Goal: Book appointment/travel/reservation

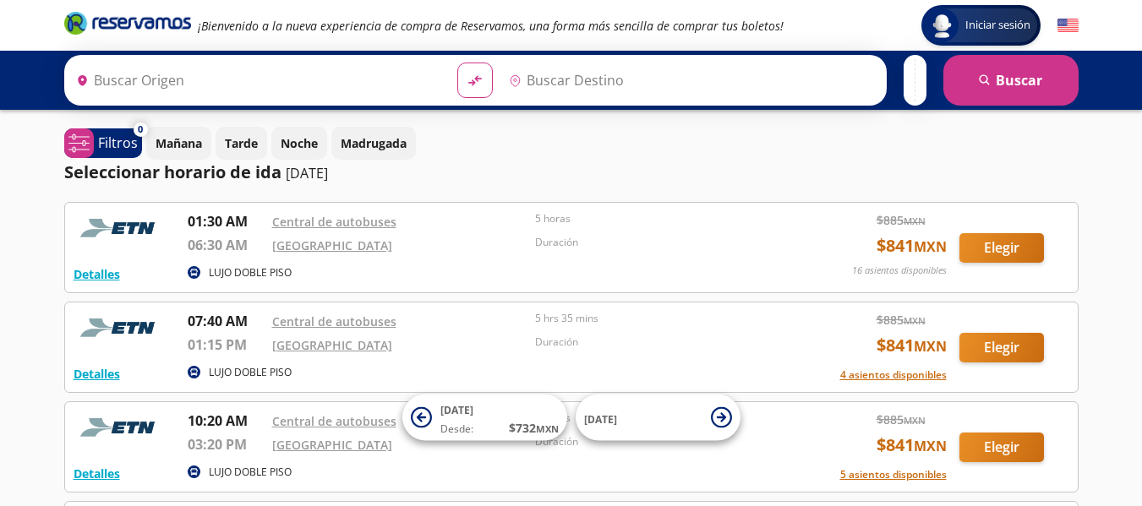
type input "Manzanillo, Colima"
type input "[GEOGRAPHIC_DATA], [GEOGRAPHIC_DATA]"
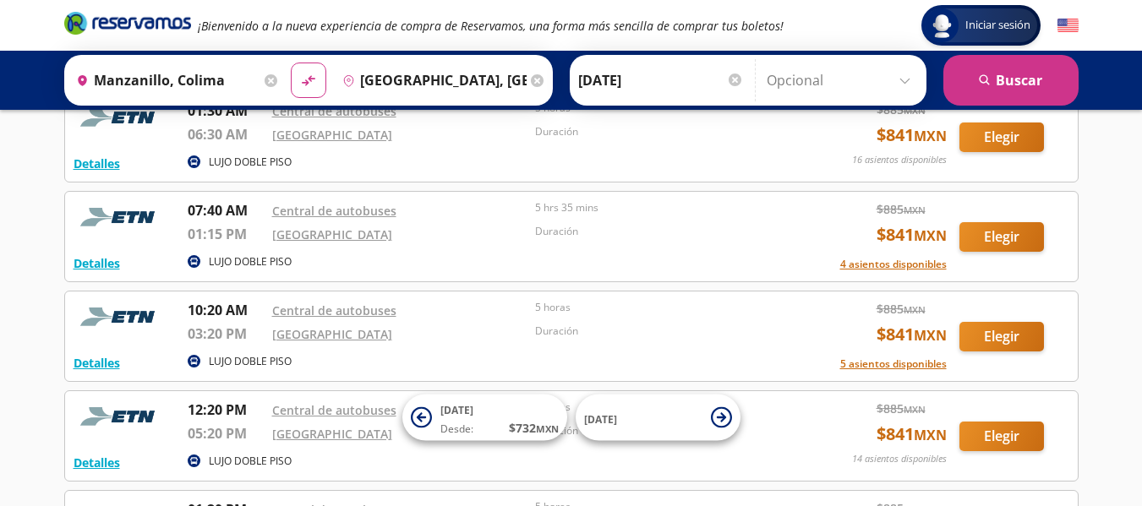
scroll to position [112, 0]
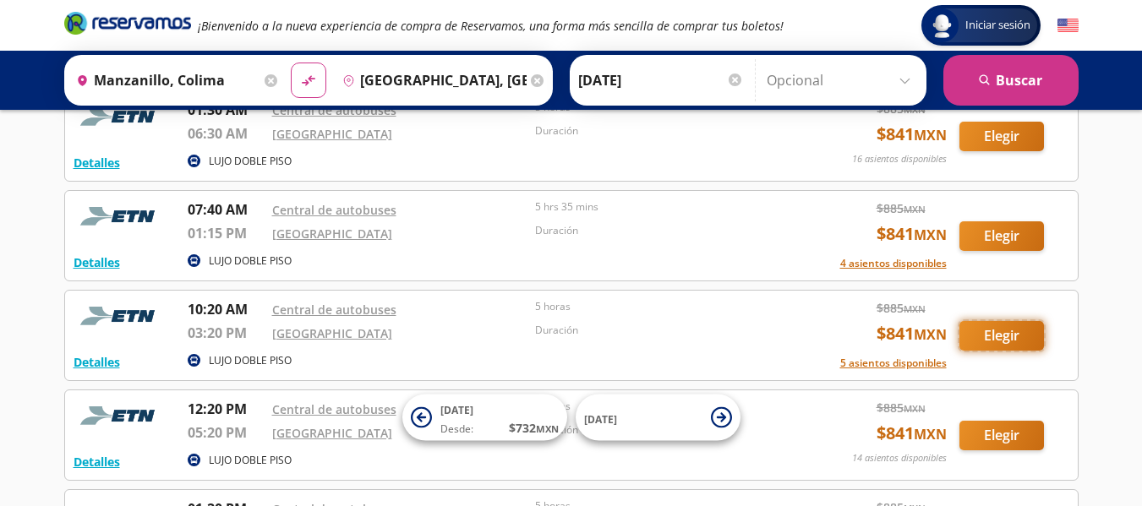
click at [996, 341] on button "Elegir" at bounding box center [1001, 336] width 85 height 30
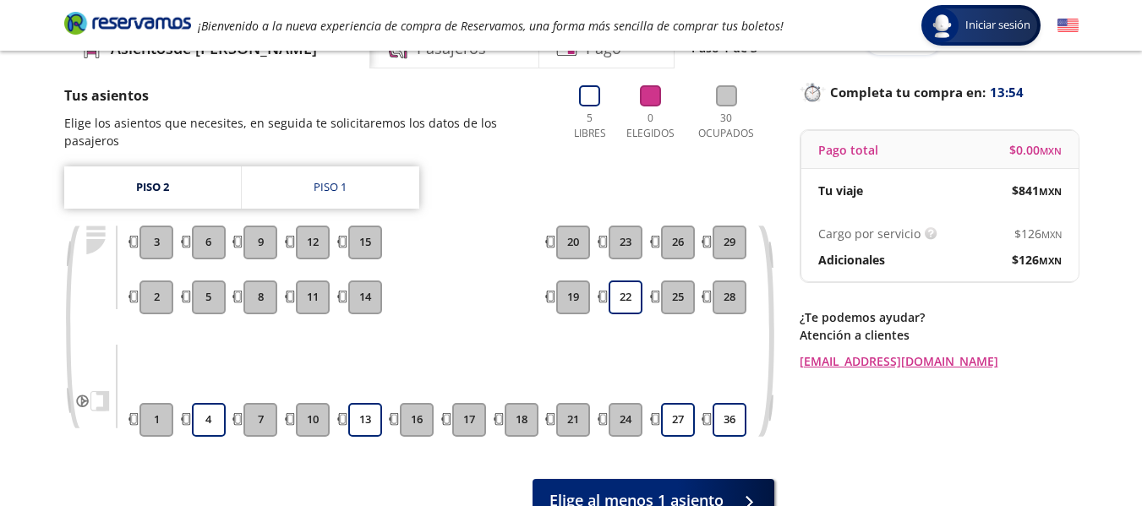
scroll to position [92, 0]
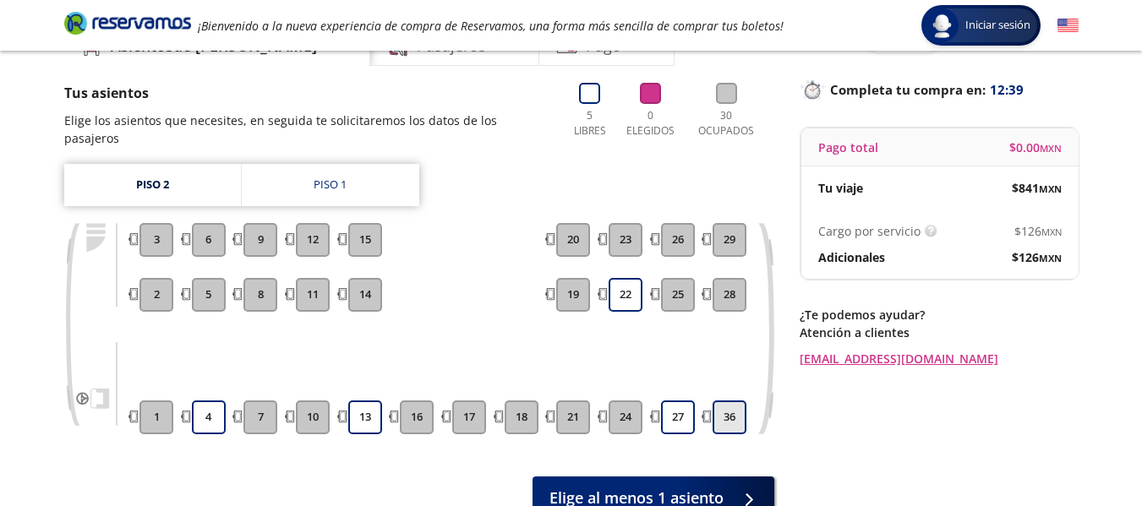
click at [732, 402] on button "36" at bounding box center [729, 418] width 34 height 34
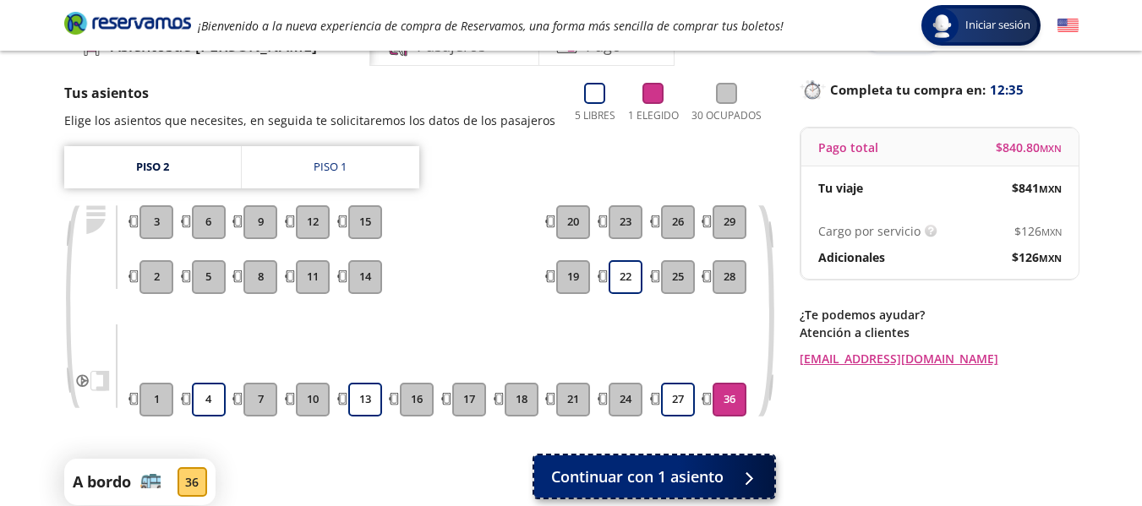
click at [710, 470] on span "Continuar con 1 asiento" at bounding box center [637, 477] width 172 height 23
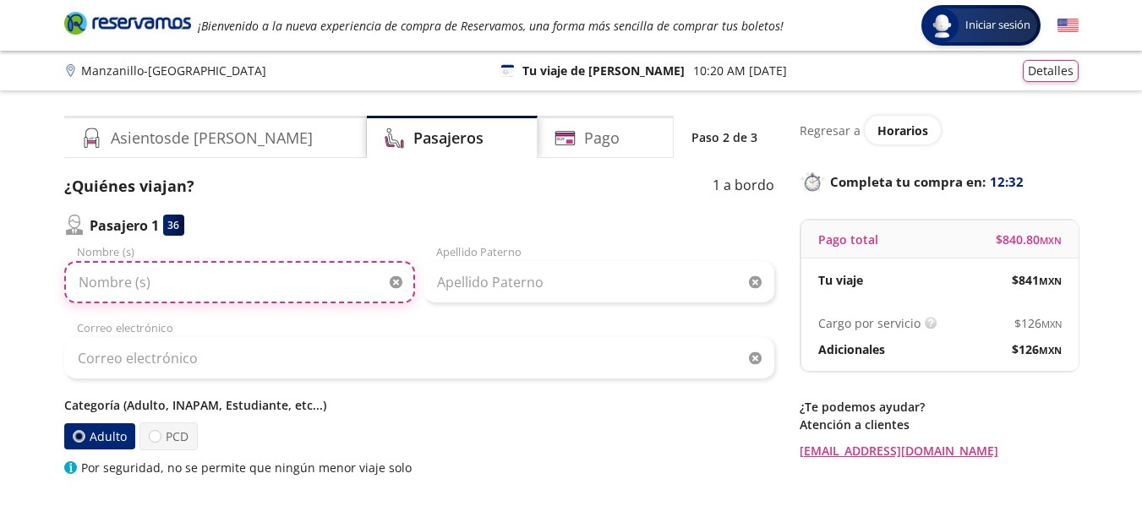
click at [306, 292] on input "Nombre (s)" at bounding box center [239, 282] width 351 height 42
type input "[PERSON_NAME]"
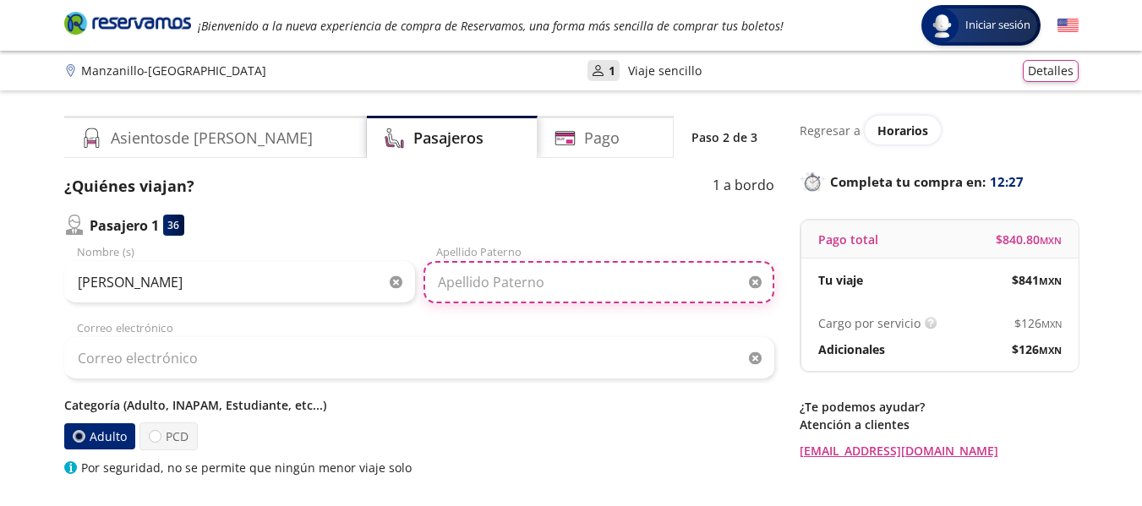
click at [537, 286] on input "Apellido Paterno" at bounding box center [598, 282] width 351 height 42
type input "[PERSON_NAME]"
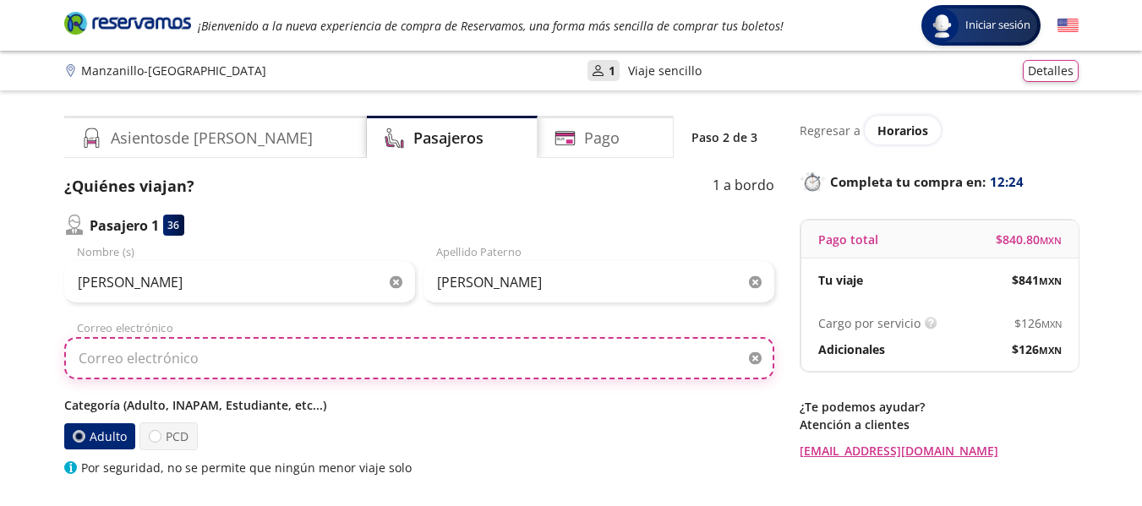
click at [207, 367] on input "Correo electrónico" at bounding box center [419, 358] width 710 height 42
type input "[EMAIL_ADDRESS][DOMAIN_NAME]"
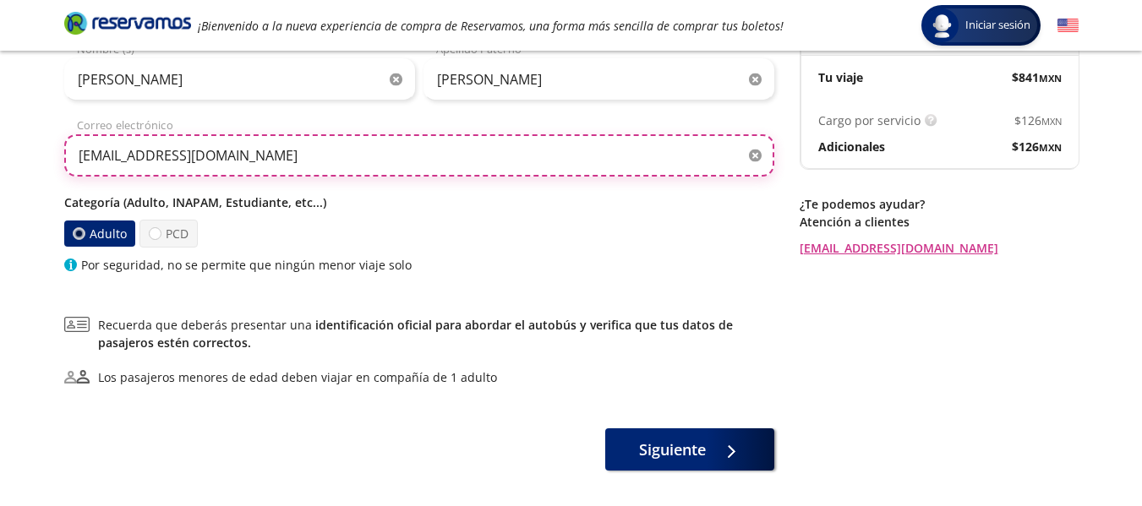
scroll to position [206, 0]
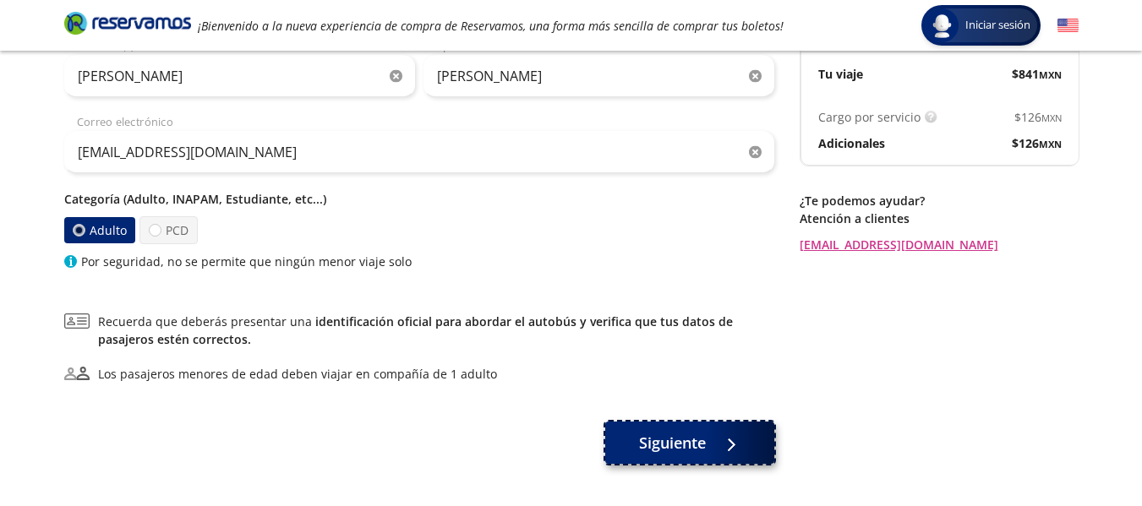
click at [691, 441] on span "Siguiente" at bounding box center [672, 443] width 67 height 23
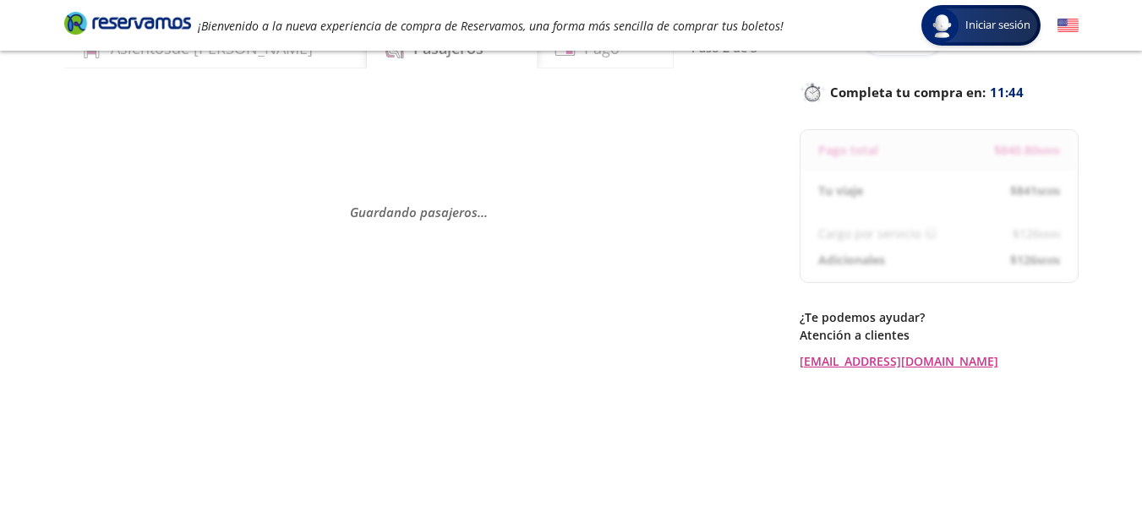
scroll to position [101, 0]
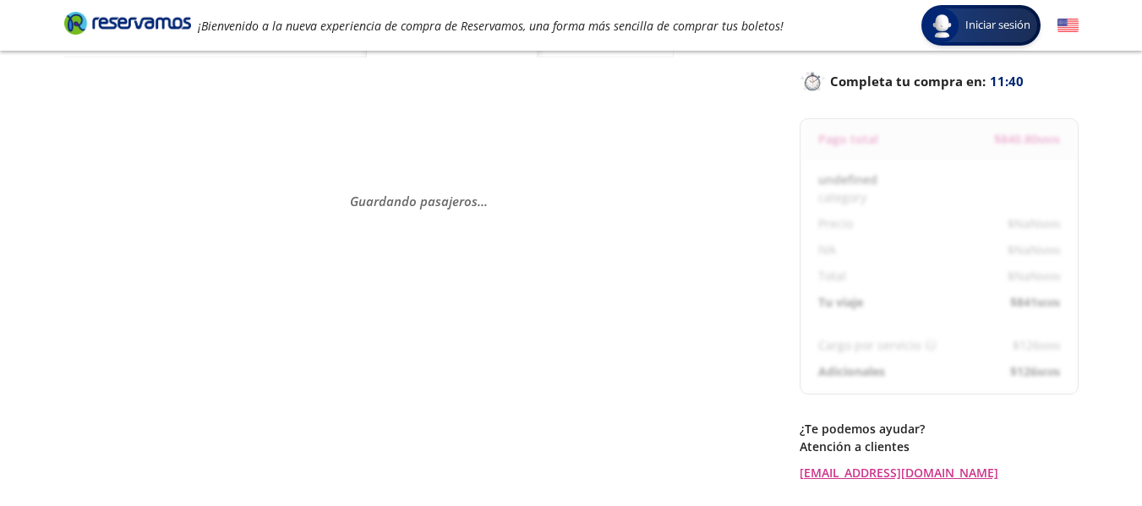
select select "MX"
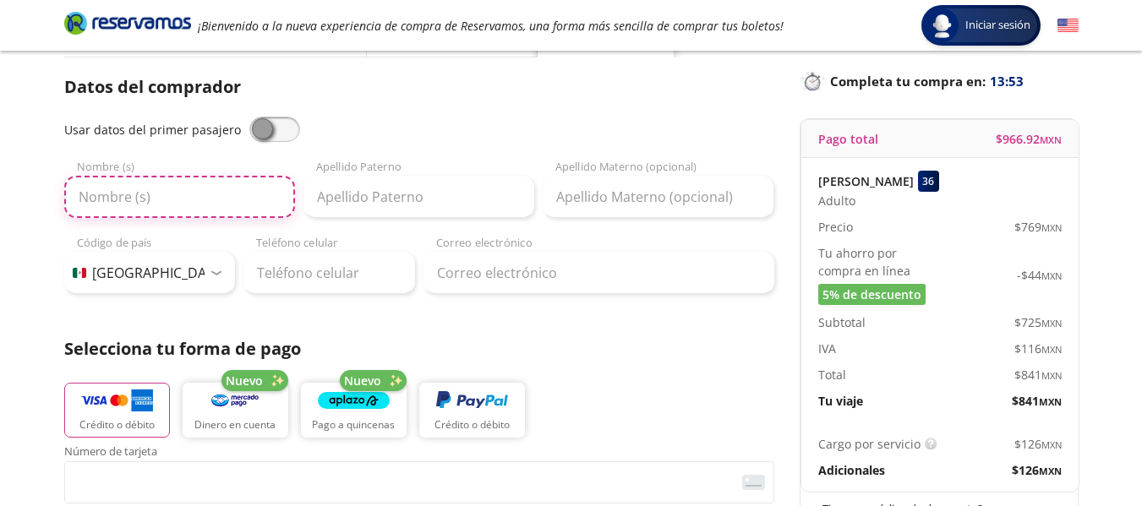
click at [206, 212] on input "Nombre (s)" at bounding box center [179, 197] width 231 height 42
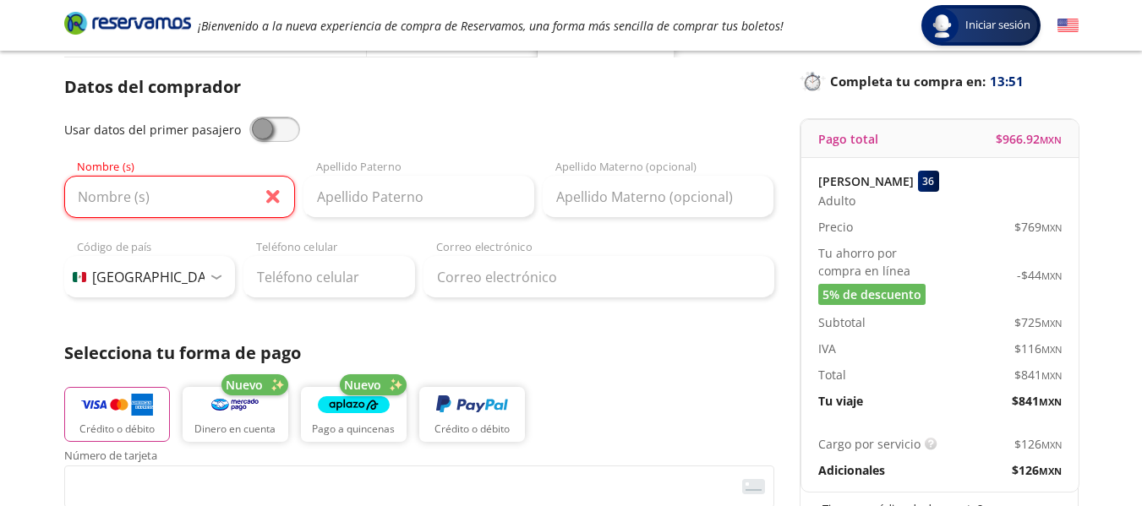
click at [280, 133] on span at bounding box center [274, 129] width 51 height 25
click at [249, 117] on input "checkbox" at bounding box center [249, 117] width 0 height 0
type input "[PERSON_NAME]"
type input "[EMAIL_ADDRESS][DOMAIN_NAME]"
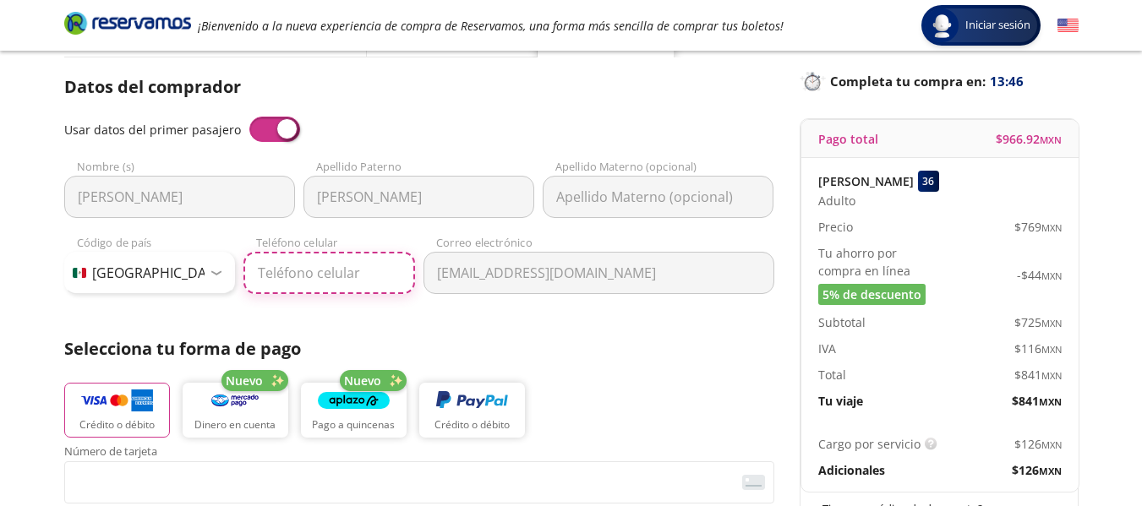
click at [292, 273] on input "Teléfono celular" at bounding box center [329, 273] width 172 height 42
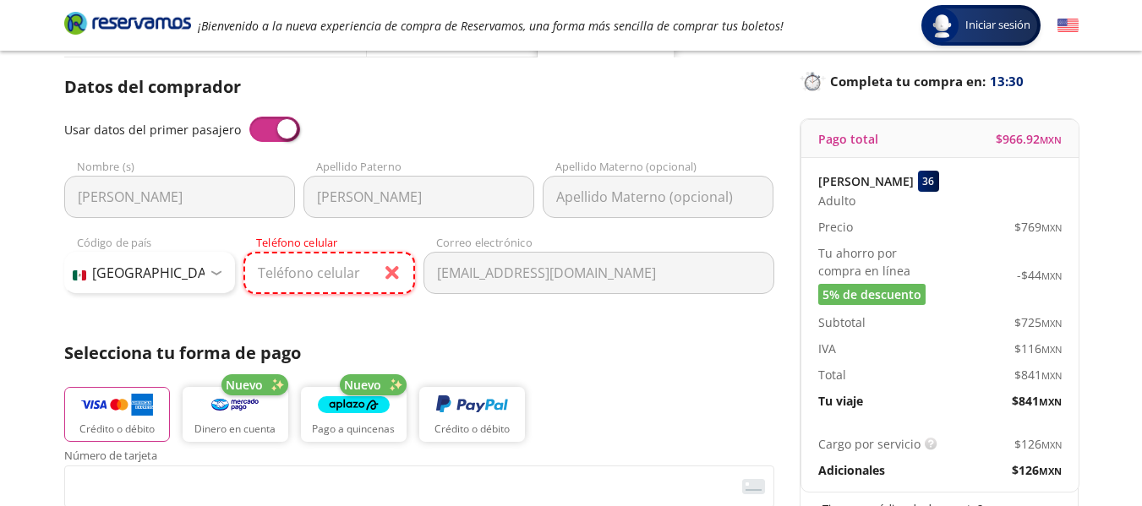
paste input "469 107 0770"
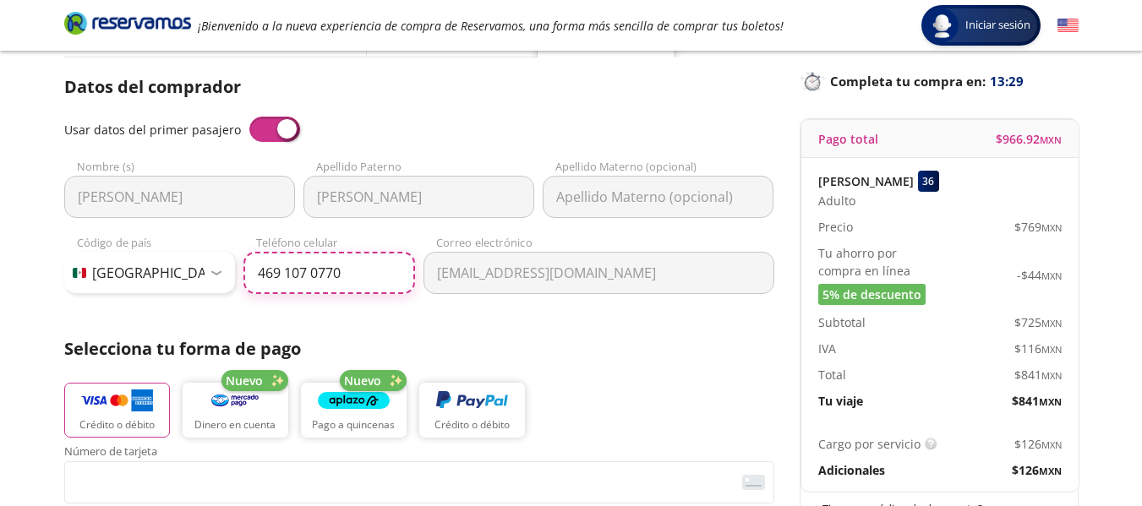
type input "469 107 0770"
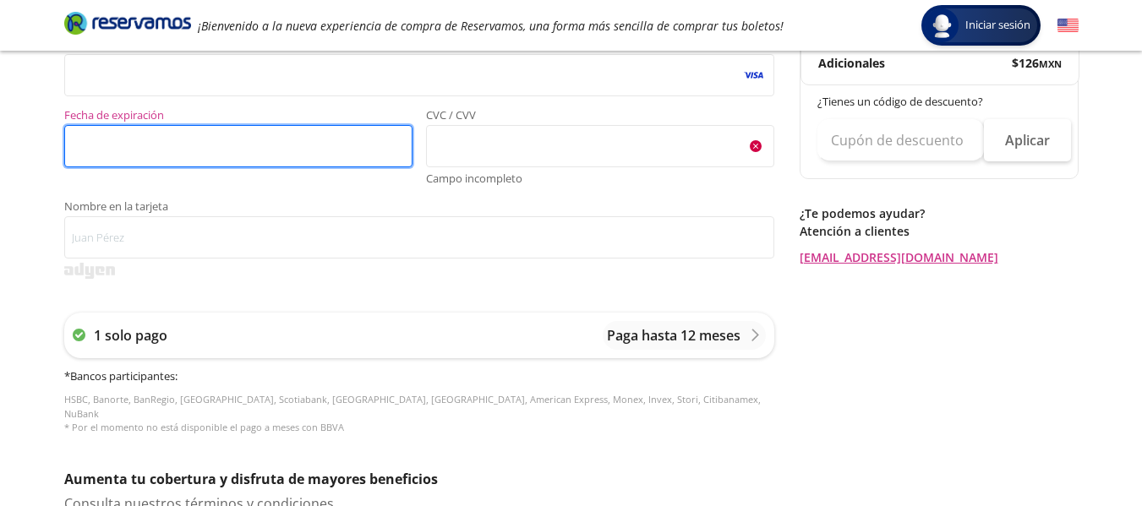
scroll to position [403, 0]
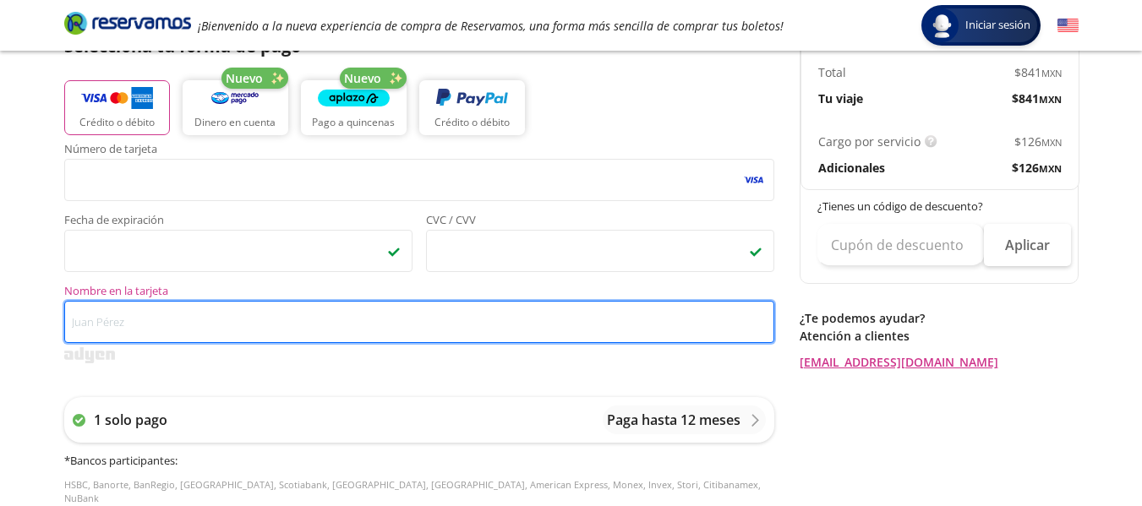
click at [177, 325] on input "Nombre en la tarjeta" at bounding box center [419, 322] width 710 height 42
type input "f"
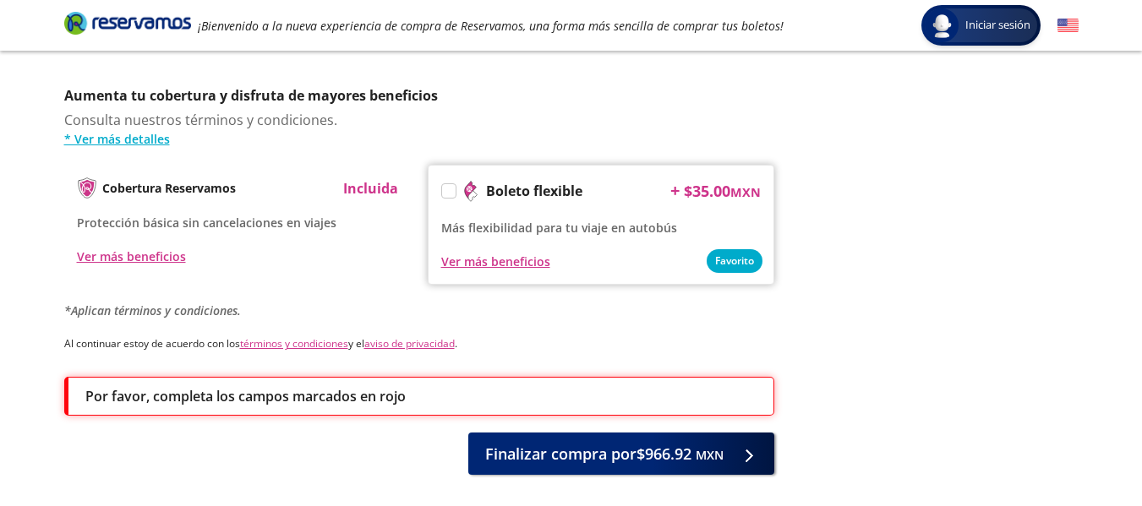
scroll to position [873, 0]
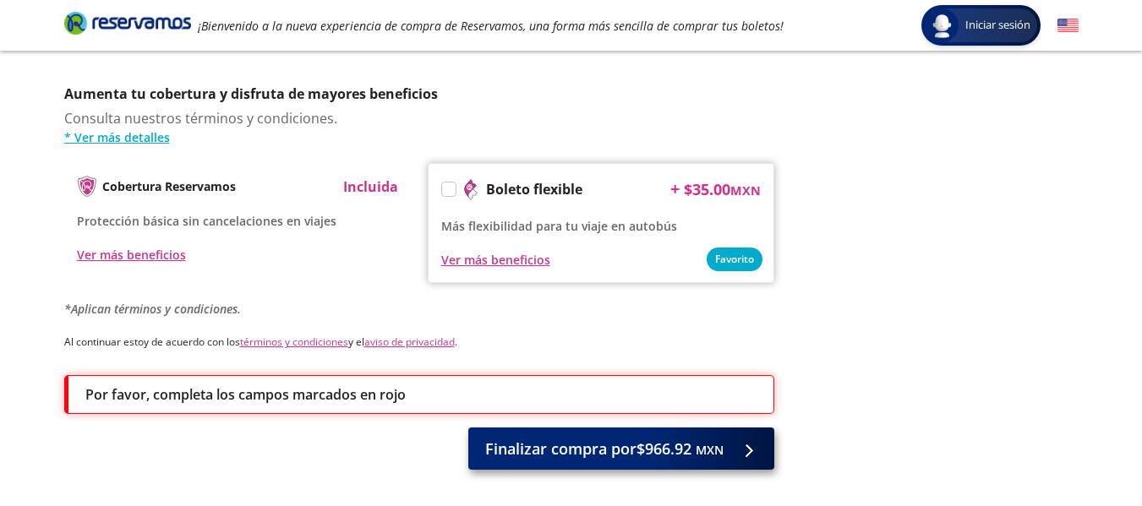
type input "[PERSON_NAME] [PERSON_NAME]"
click at [671, 438] on span "Finalizar compra por $966.92 MXN" at bounding box center [604, 449] width 238 height 23
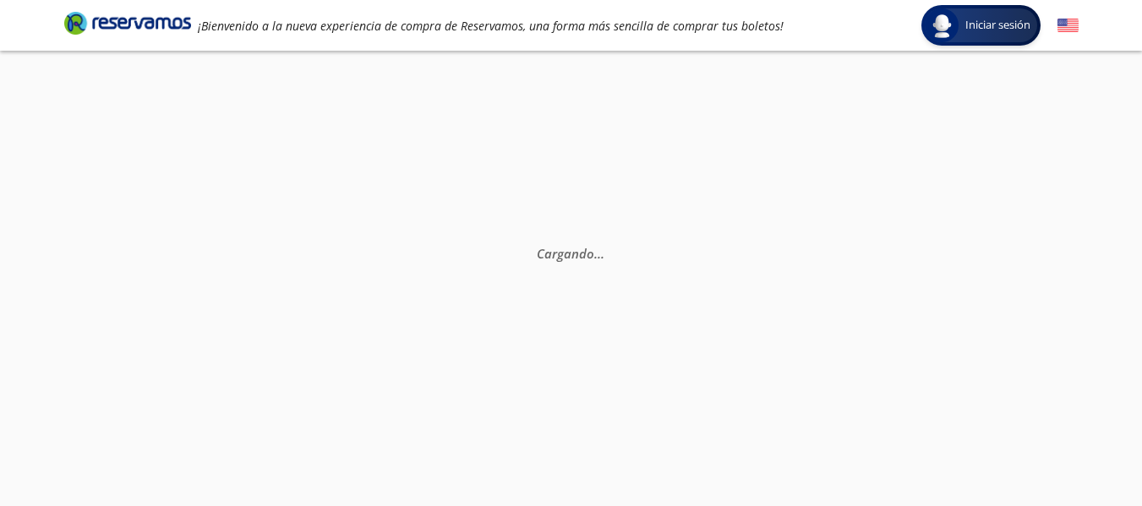
scroll to position [112, 0]
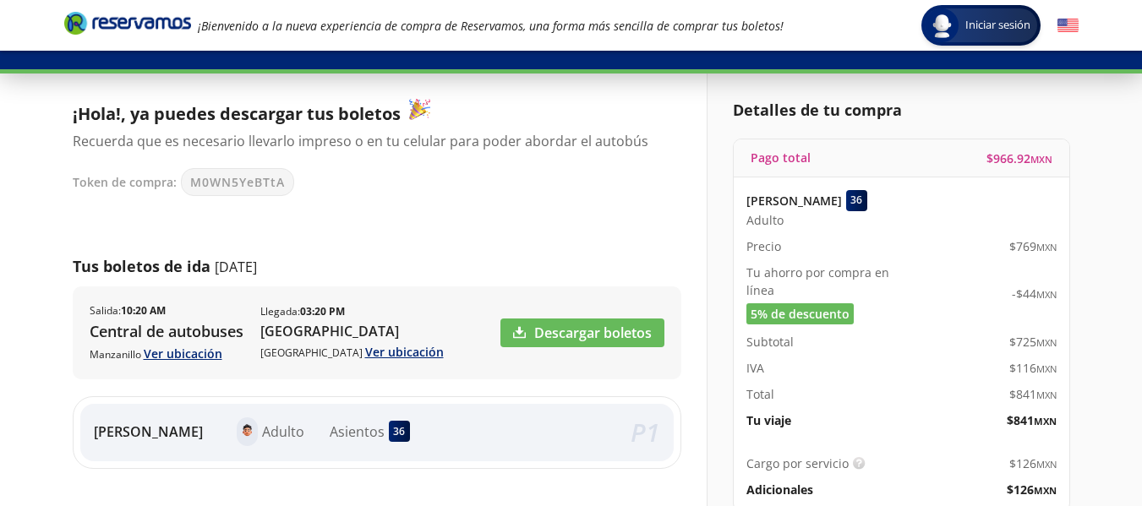
scroll to position [77, 0]
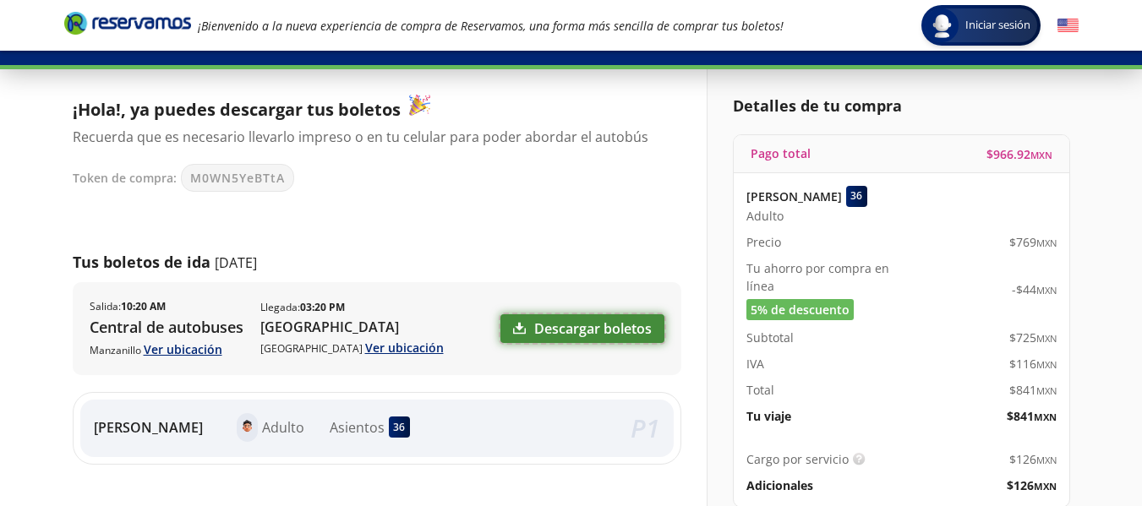
click at [610, 324] on link "Descargar boletos" at bounding box center [582, 328] width 164 height 29
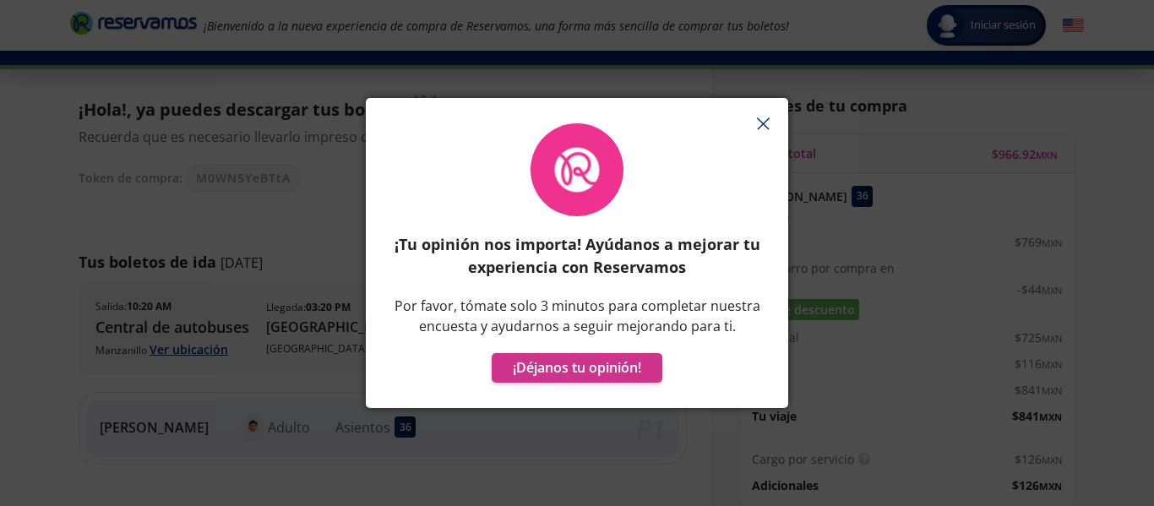
click at [764, 123] on line "button" at bounding box center [763, 123] width 11 height 11
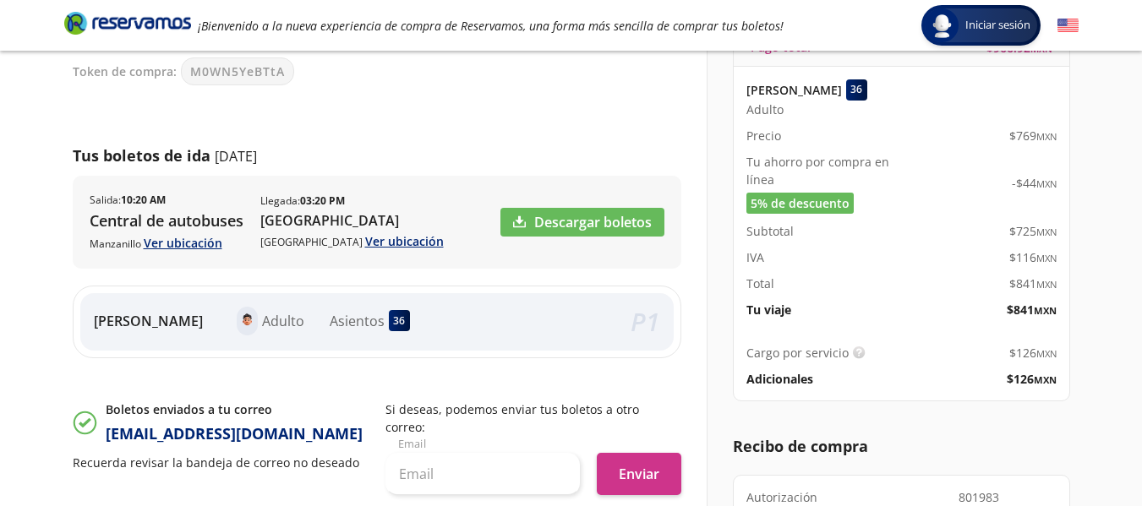
scroll to position [183, 0]
